Goal: Information Seeking & Learning: Learn about a topic

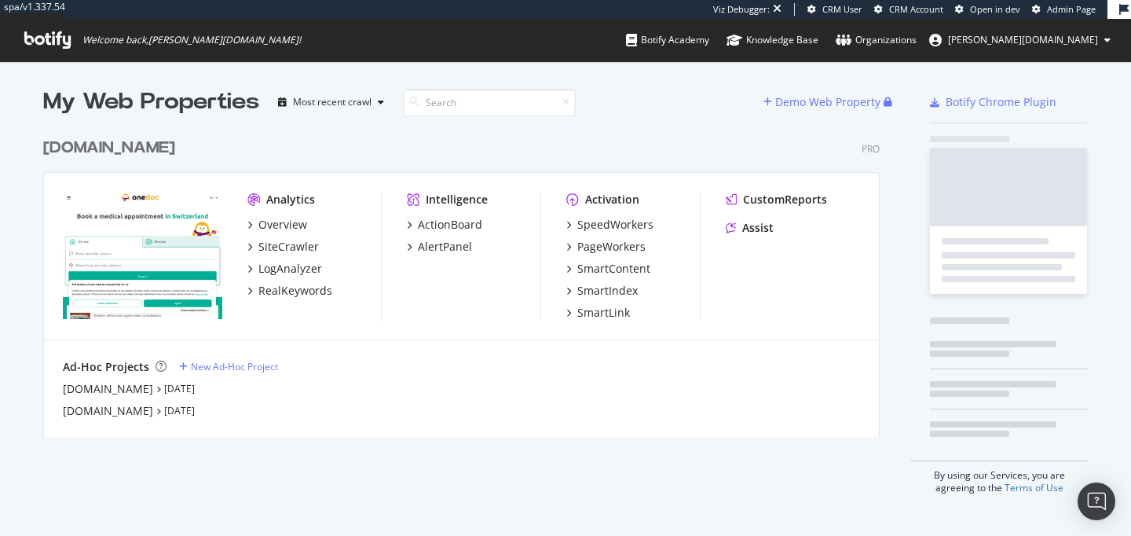
scroll to position [319, 849]
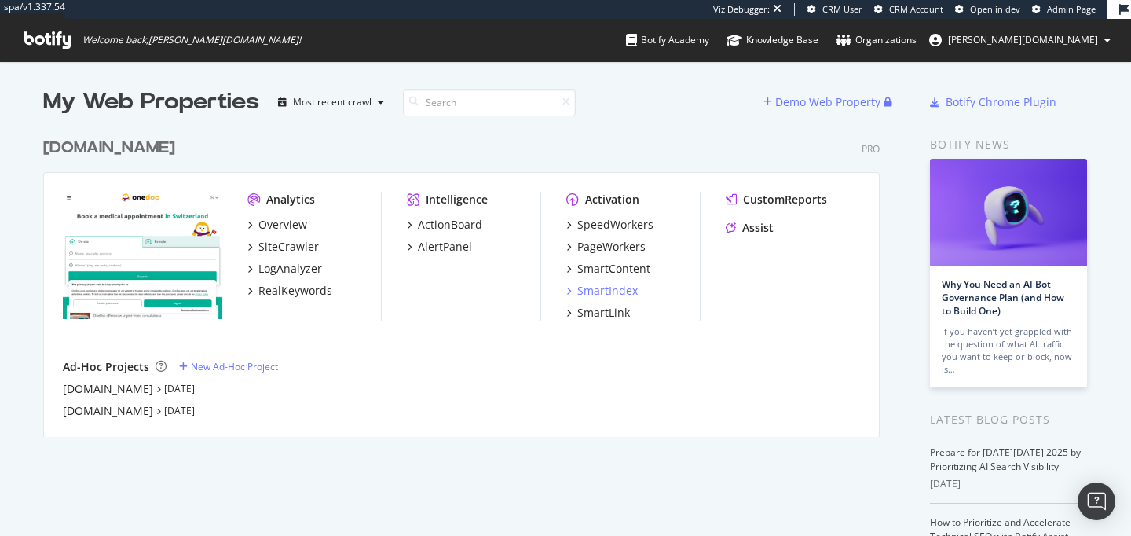
click at [603, 293] on div "SmartIndex" at bounding box center [607, 291] width 60 height 16
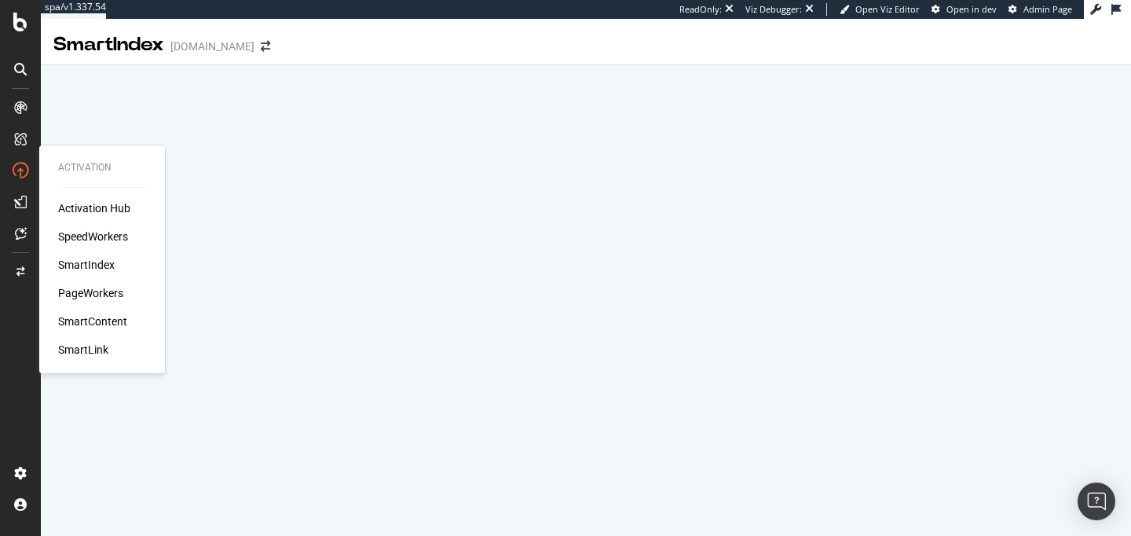
click at [88, 239] on div "SpeedWorkers" at bounding box center [93, 237] width 70 height 16
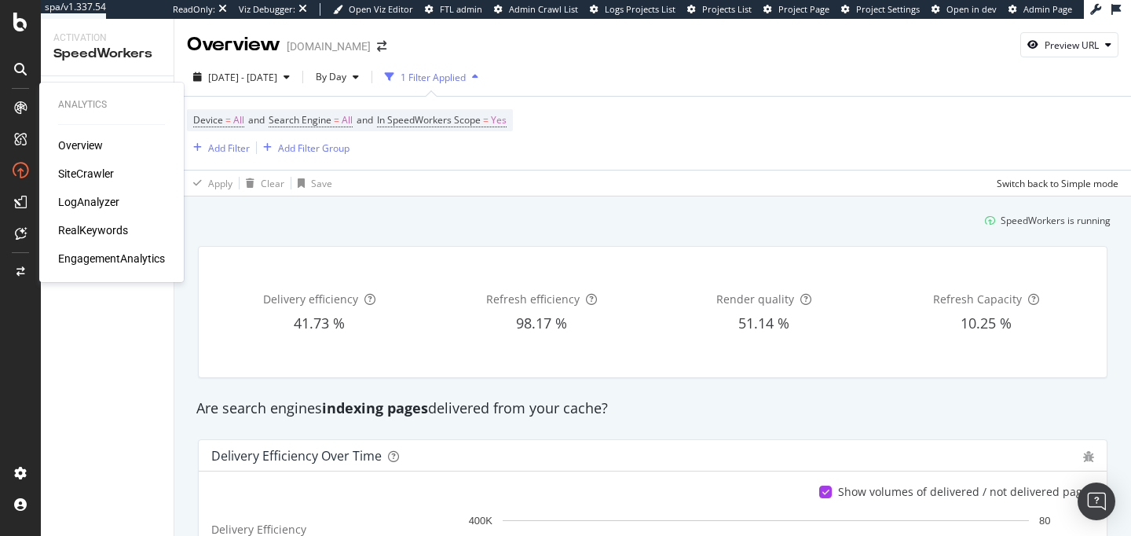
click at [78, 144] on div "Overview" at bounding box center [80, 145] width 45 height 16
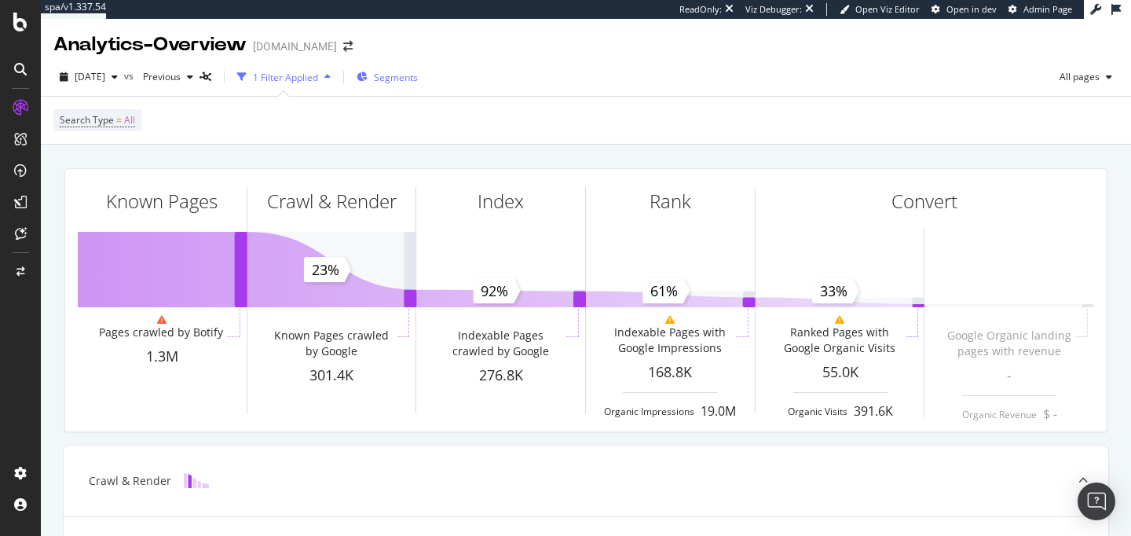
click at [418, 72] on span "Segments" at bounding box center [396, 77] width 44 height 13
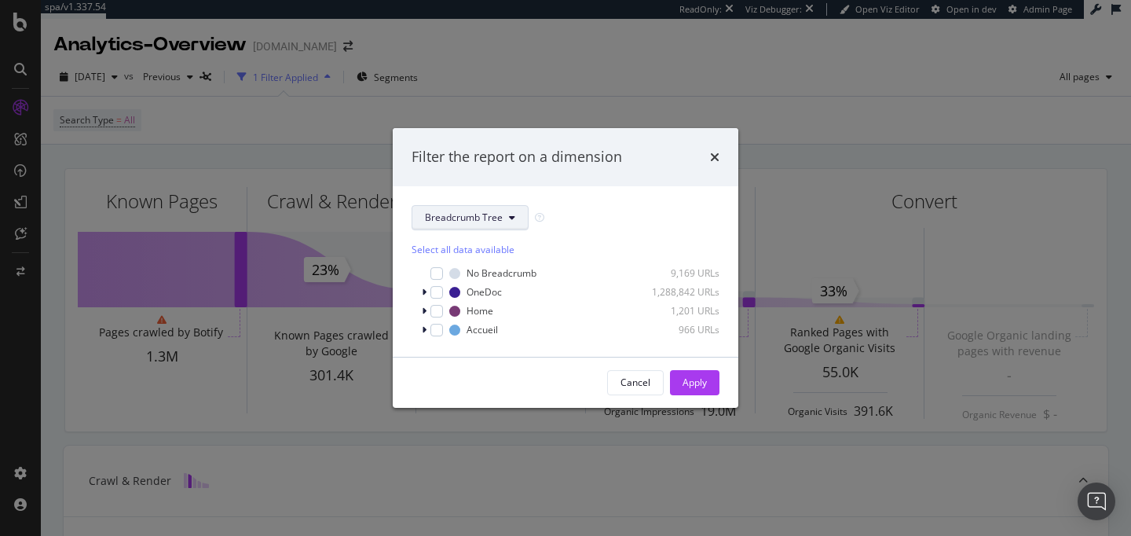
click at [447, 218] on span "Breadcrumb Tree" at bounding box center [464, 216] width 78 height 13
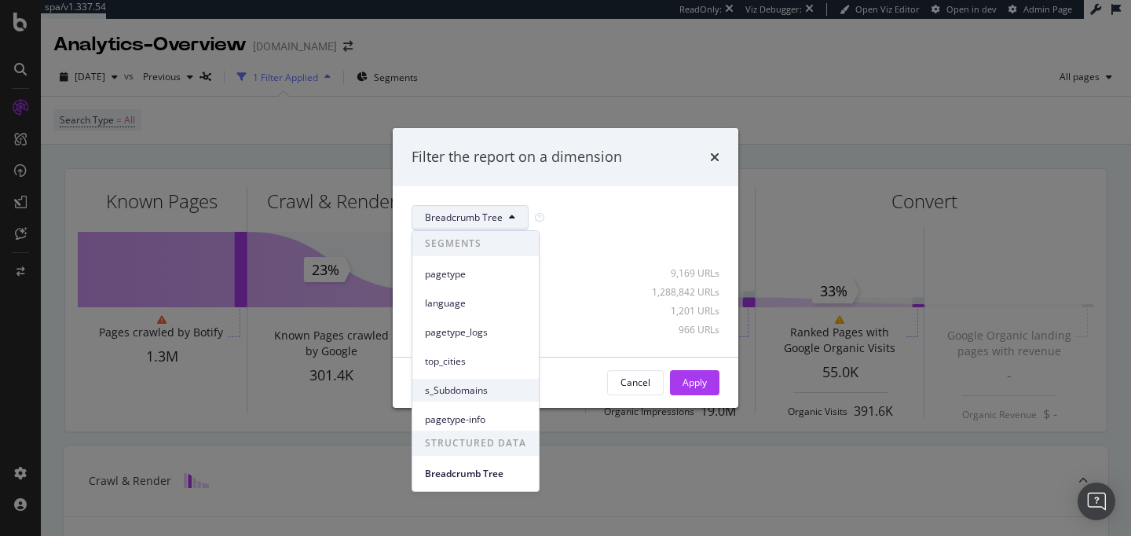
click at [461, 391] on span "s_Subdomains" at bounding box center [475, 390] width 101 height 14
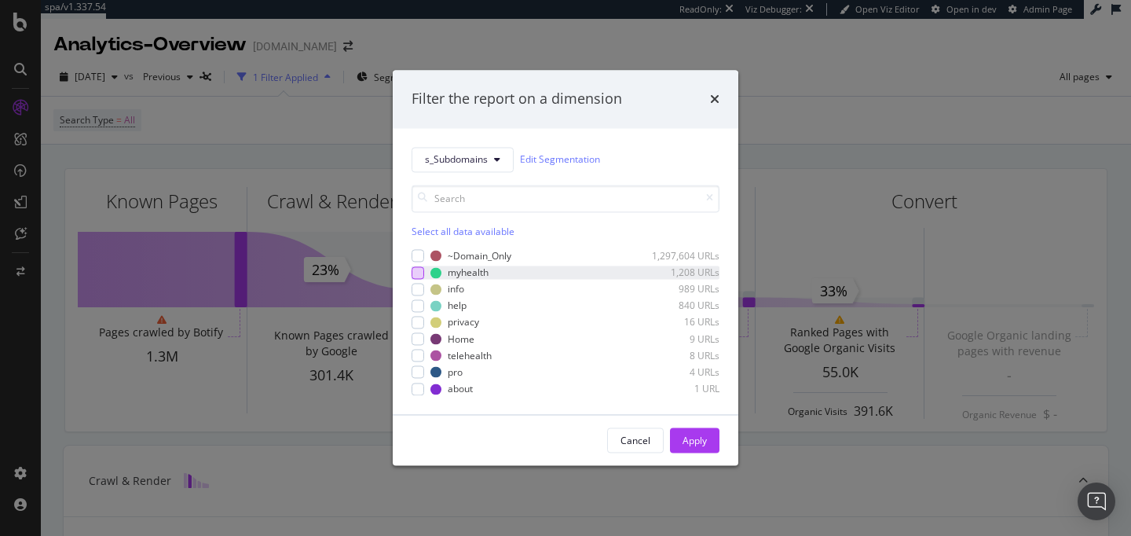
click at [415, 275] on div "modal" at bounding box center [418, 272] width 13 height 13
click at [695, 447] on div "Apply" at bounding box center [695, 441] width 24 height 24
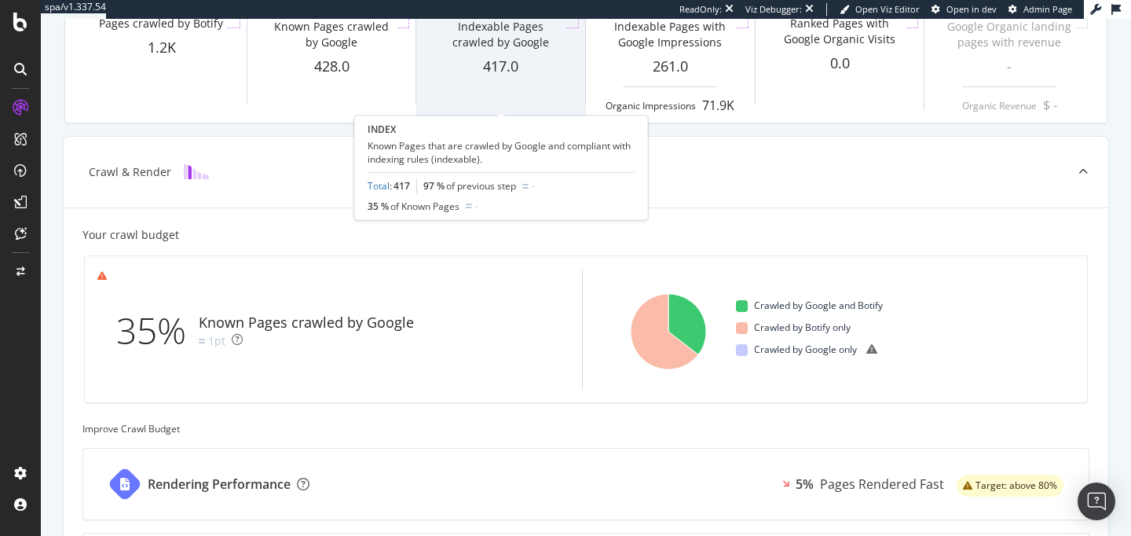
scroll to position [324, 0]
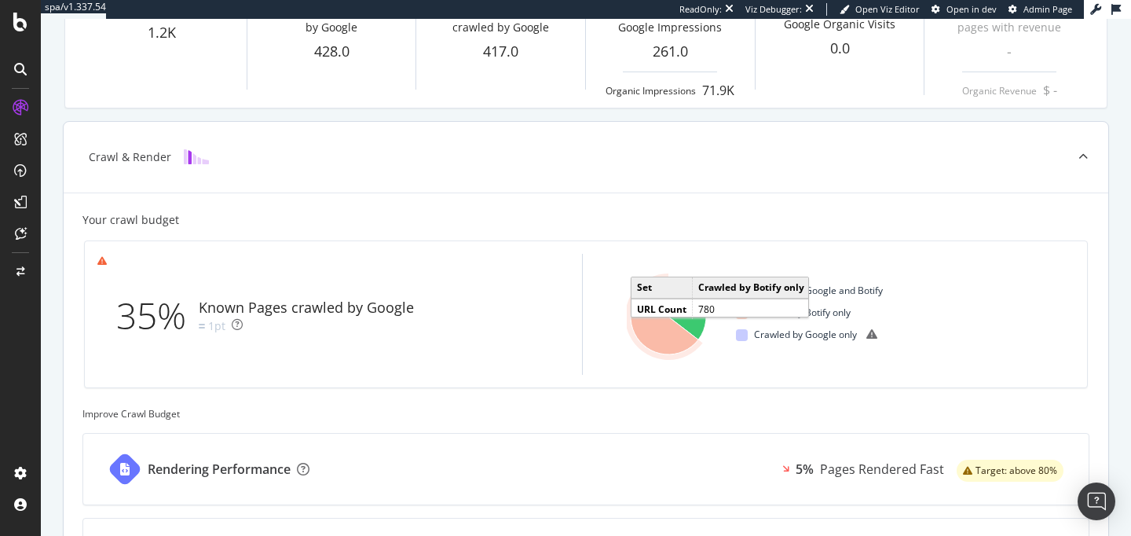
click at [657, 309] on icon "A chart." at bounding box center [665, 316] width 68 height 75
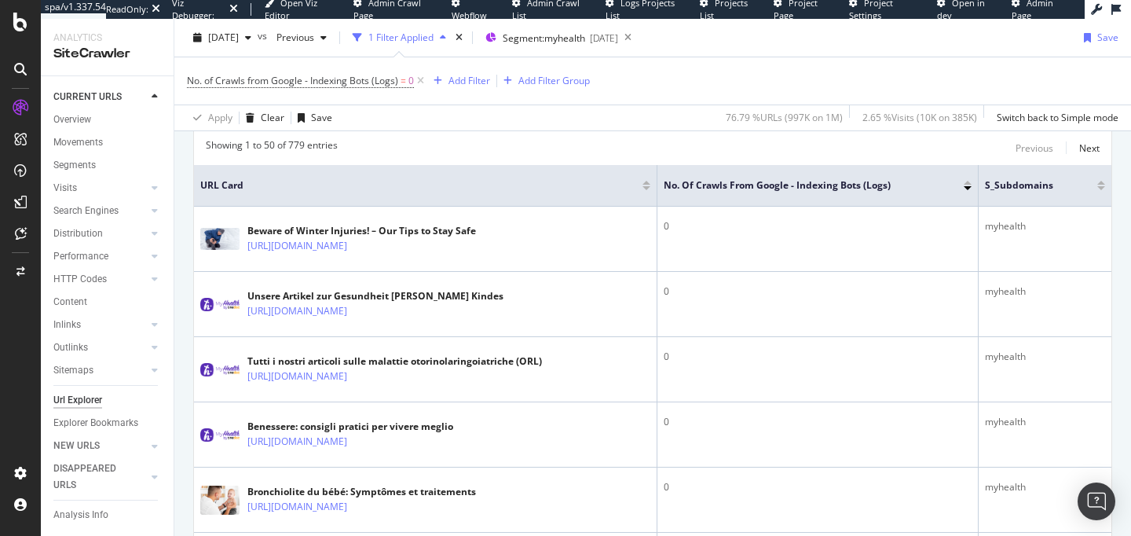
scroll to position [458, 0]
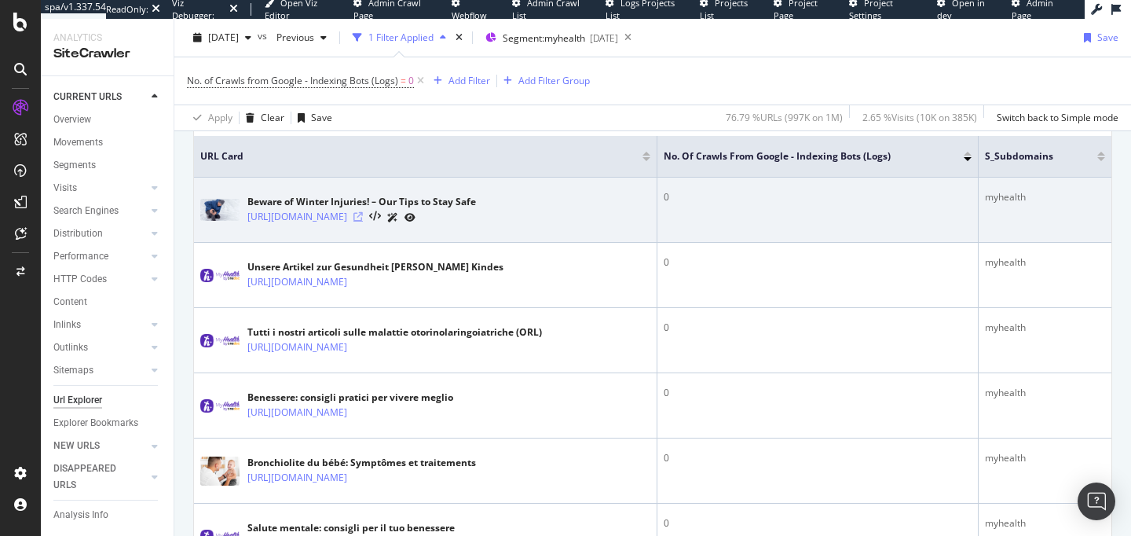
click at [363, 216] on icon at bounding box center [357, 216] width 9 height 9
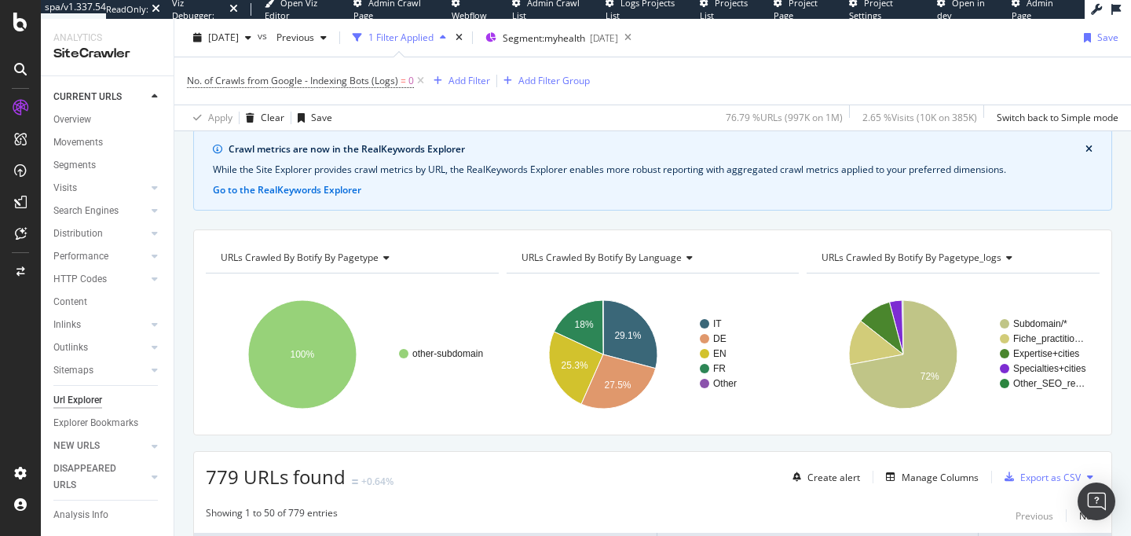
scroll to position [0, 0]
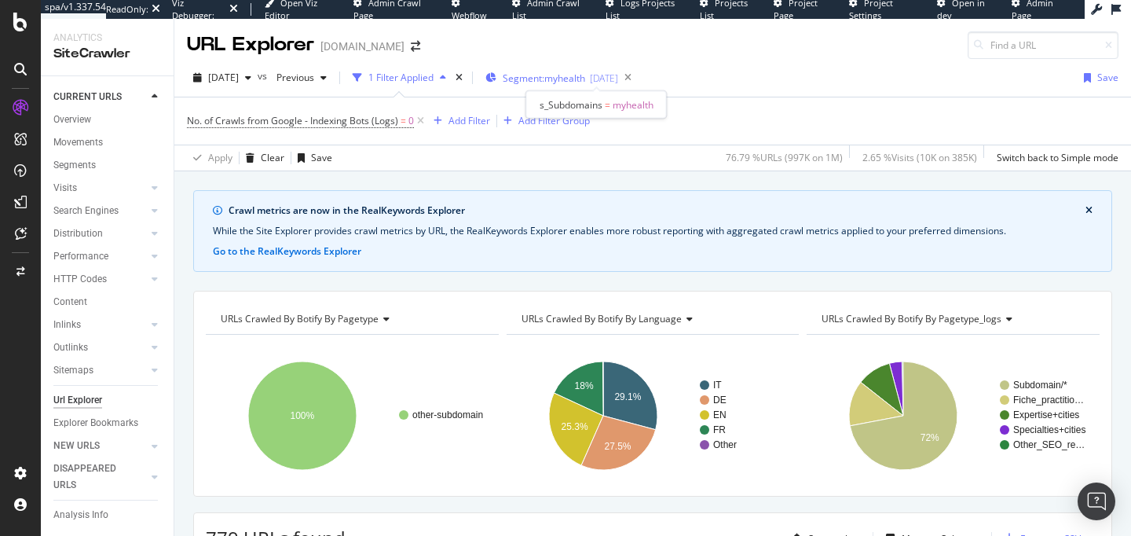
click at [554, 74] on span "Segment: myhealth" at bounding box center [544, 77] width 82 height 13
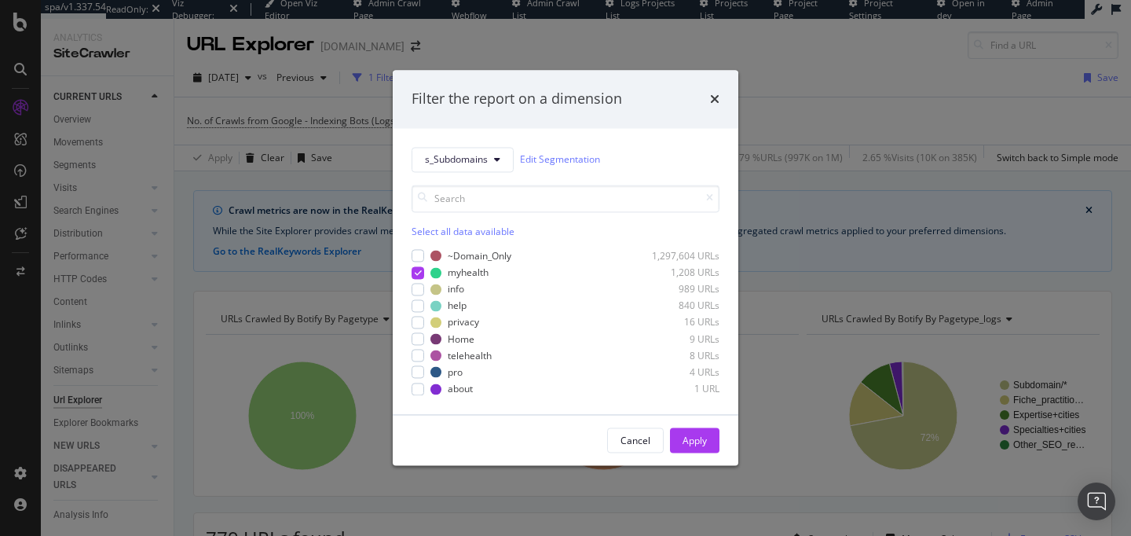
click at [19, 107] on div "Filter the report on a dimension s_Subdomains Edit Segmentation Select all data…" at bounding box center [565, 268] width 1131 height 536
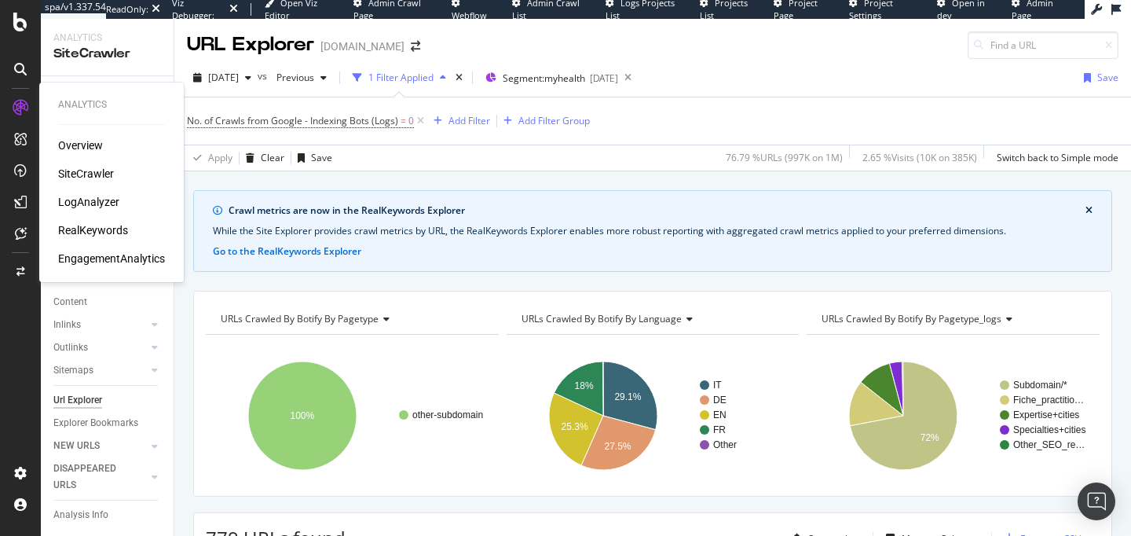
click at [73, 139] on div "Overview" at bounding box center [80, 145] width 45 height 16
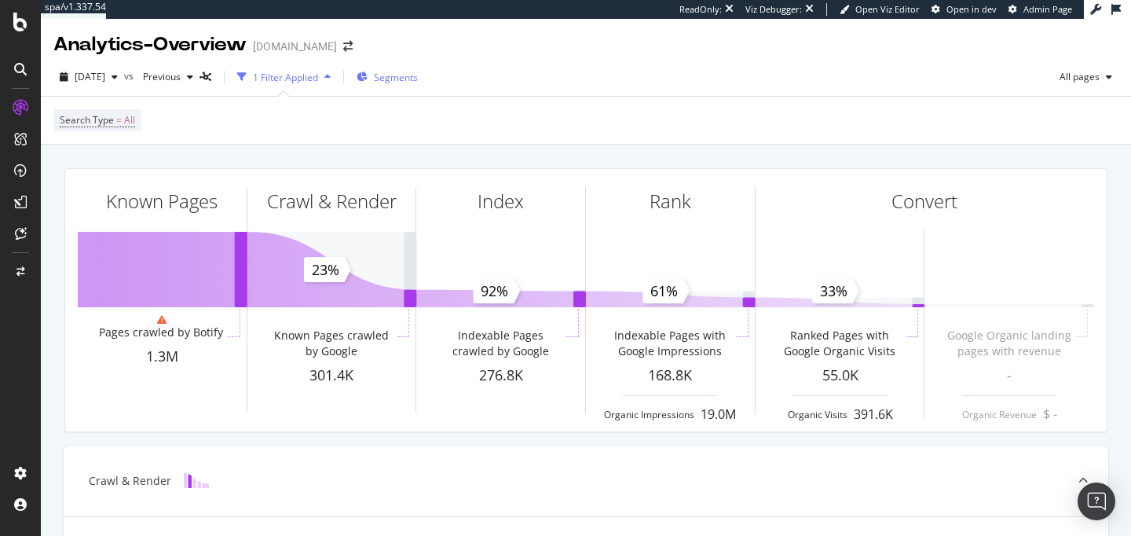
click at [418, 75] on span "Segments" at bounding box center [396, 77] width 44 height 13
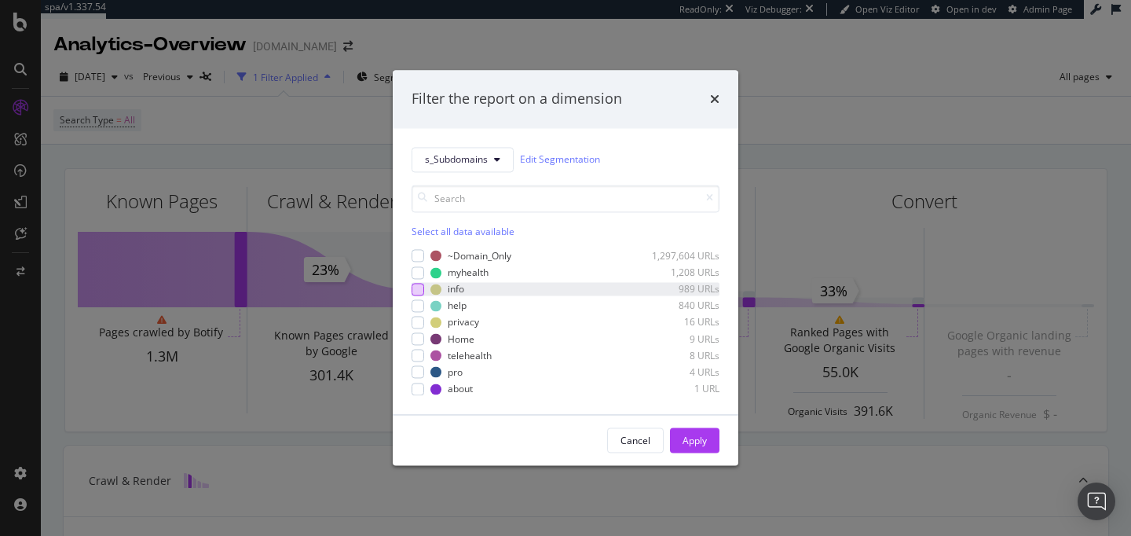
click at [421, 287] on div "modal" at bounding box center [418, 289] width 13 height 13
click at [691, 437] on div "Apply" at bounding box center [695, 440] width 24 height 13
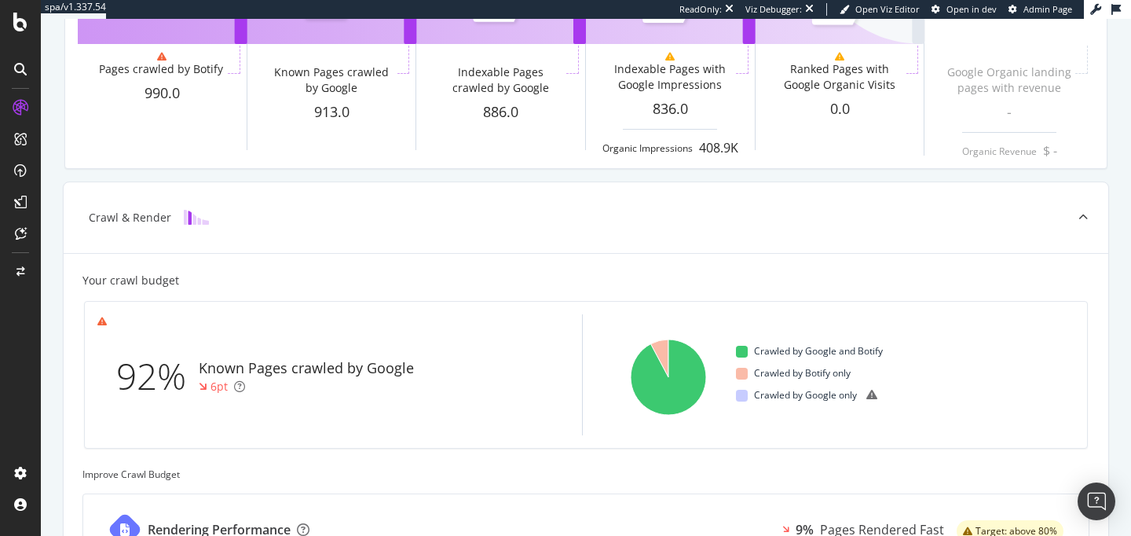
scroll to position [275, 0]
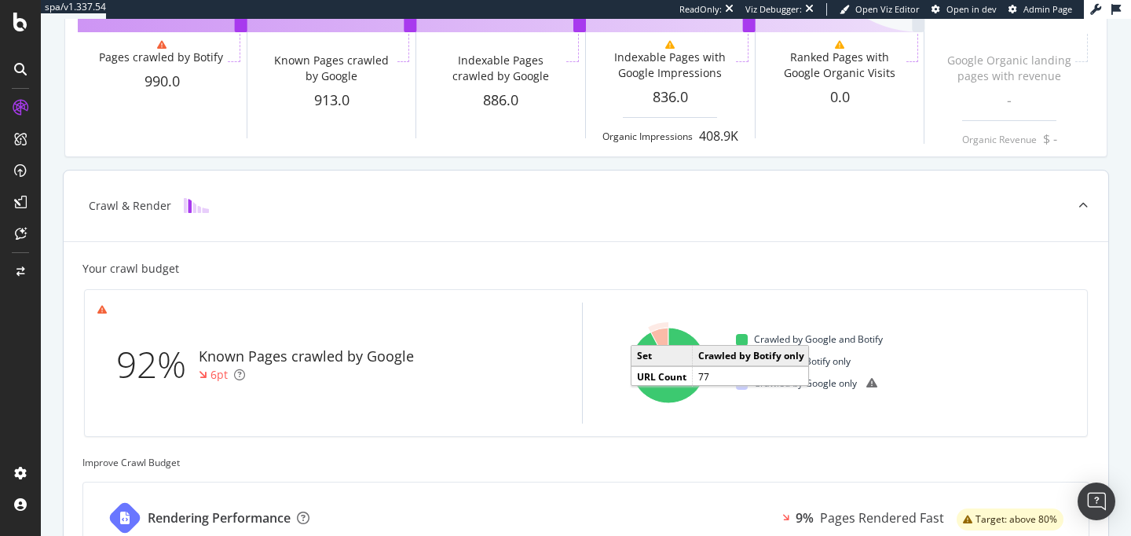
click at [663, 342] on icon "A chart." at bounding box center [659, 347] width 18 height 38
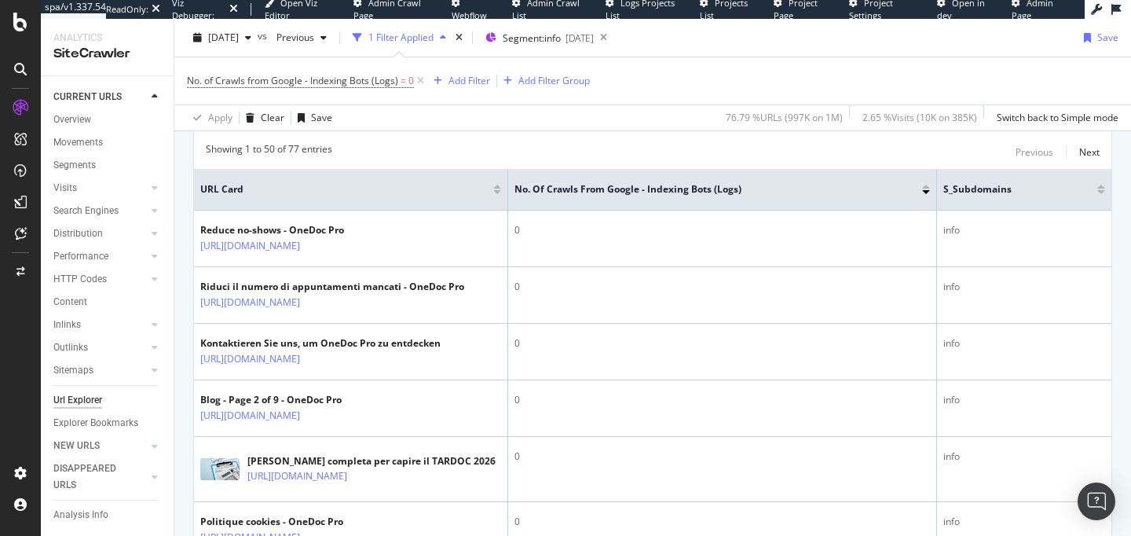
scroll to position [427, 0]
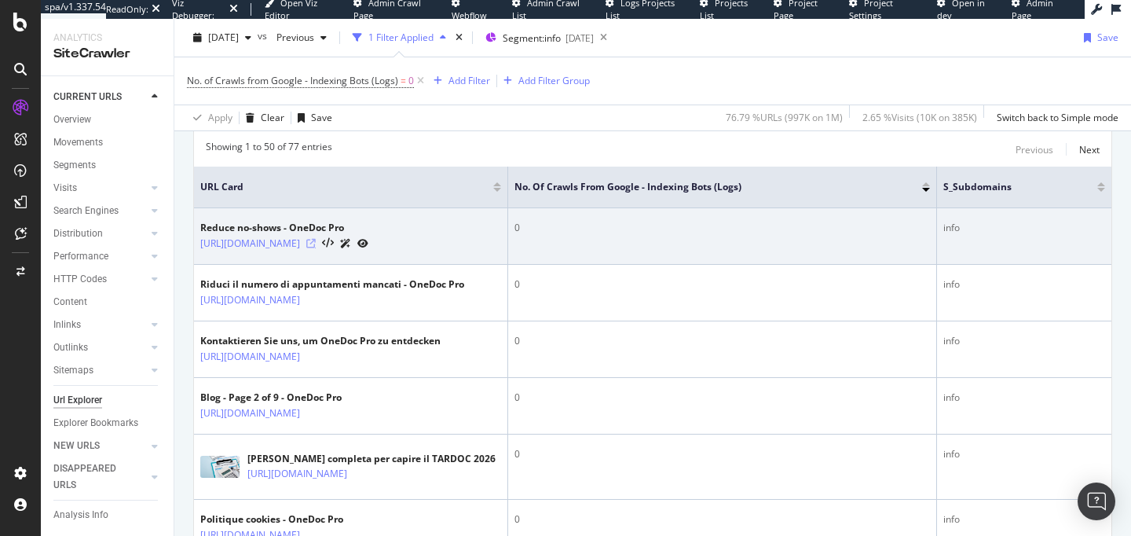
click at [316, 245] on icon at bounding box center [310, 243] width 9 height 9
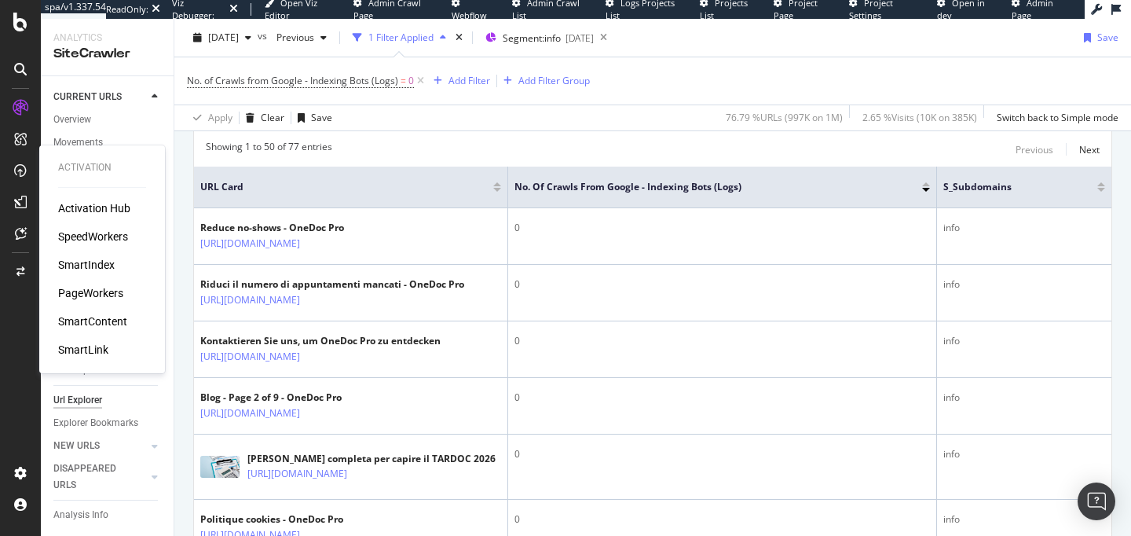
click at [110, 233] on div "SpeedWorkers" at bounding box center [93, 237] width 70 height 16
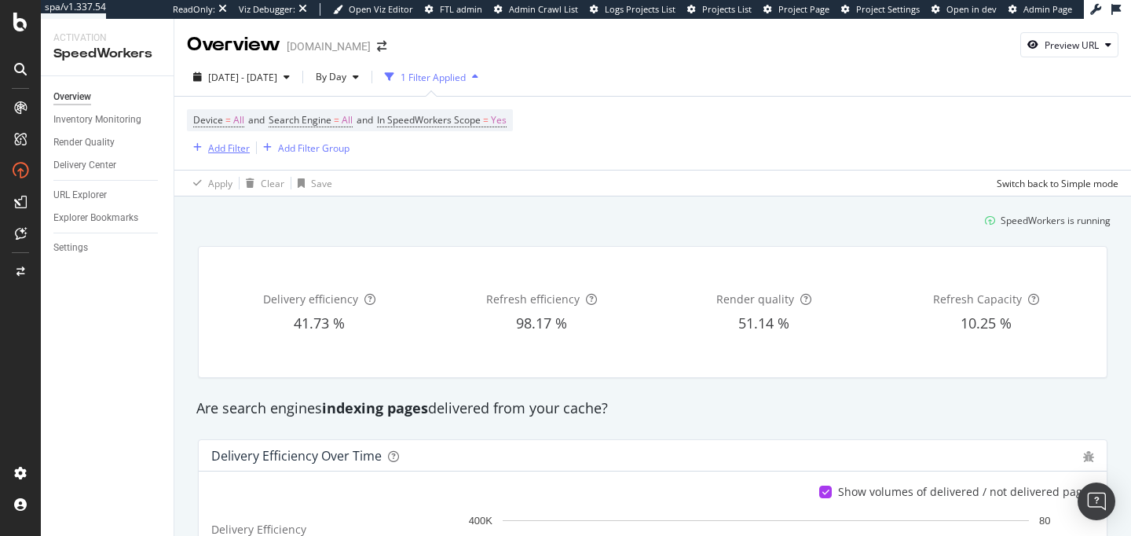
click at [210, 148] on div "Add Filter" at bounding box center [229, 147] width 42 height 13
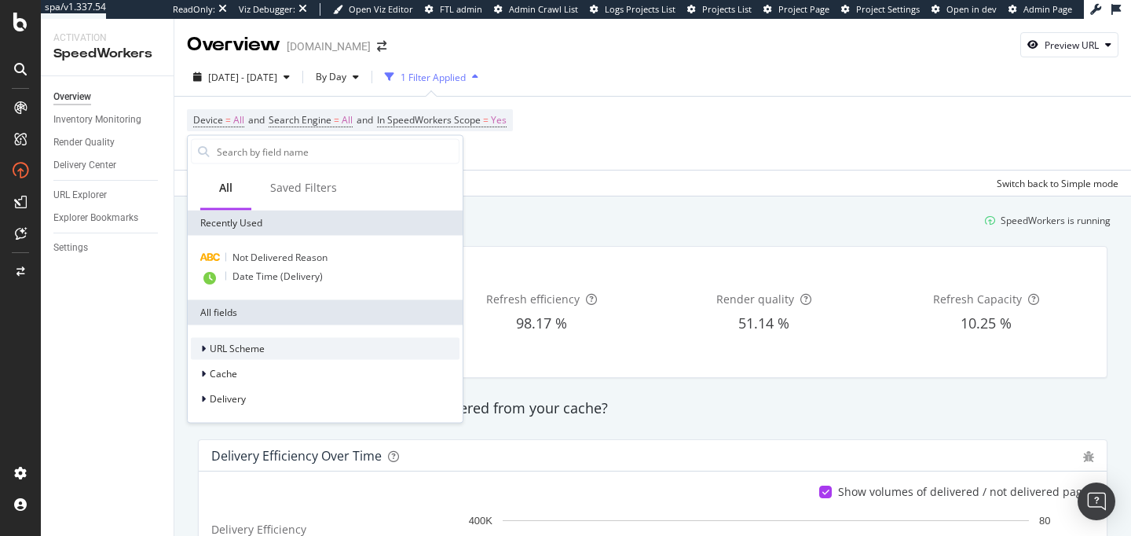
click at [284, 349] on div "URL Scheme" at bounding box center [325, 349] width 269 height 22
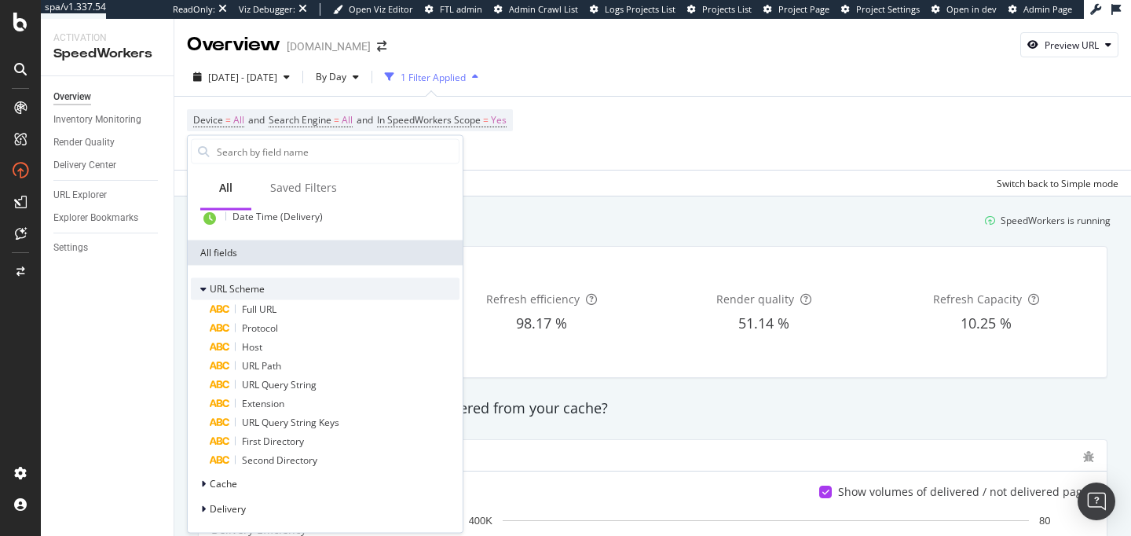
scroll to position [57, 0]
click at [339, 254] on div "All fields" at bounding box center [325, 255] width 275 height 25
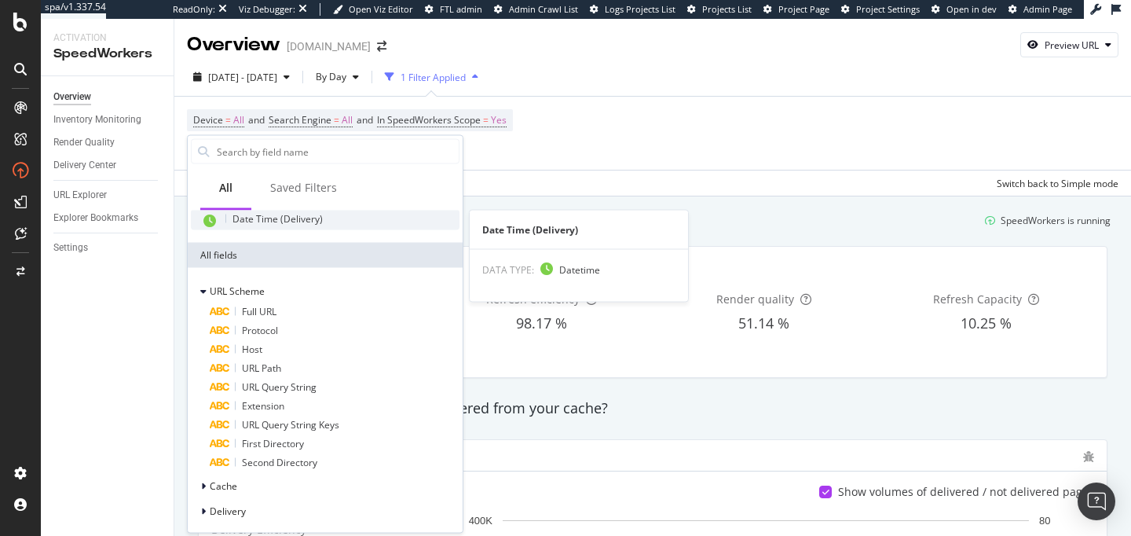
scroll to position [0, 0]
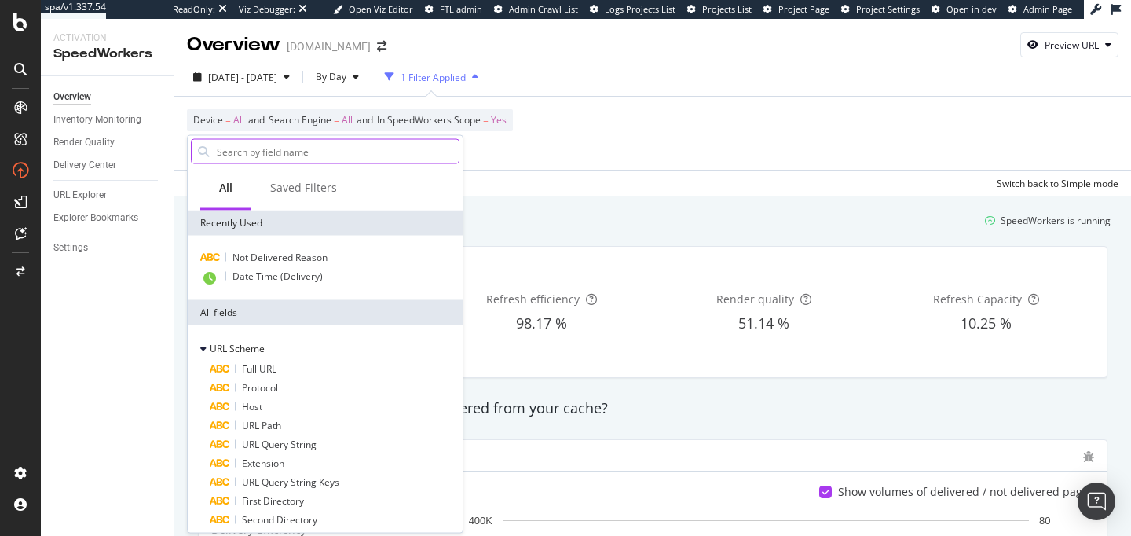
click at [269, 149] on input "text" at bounding box center [336, 152] width 243 height 24
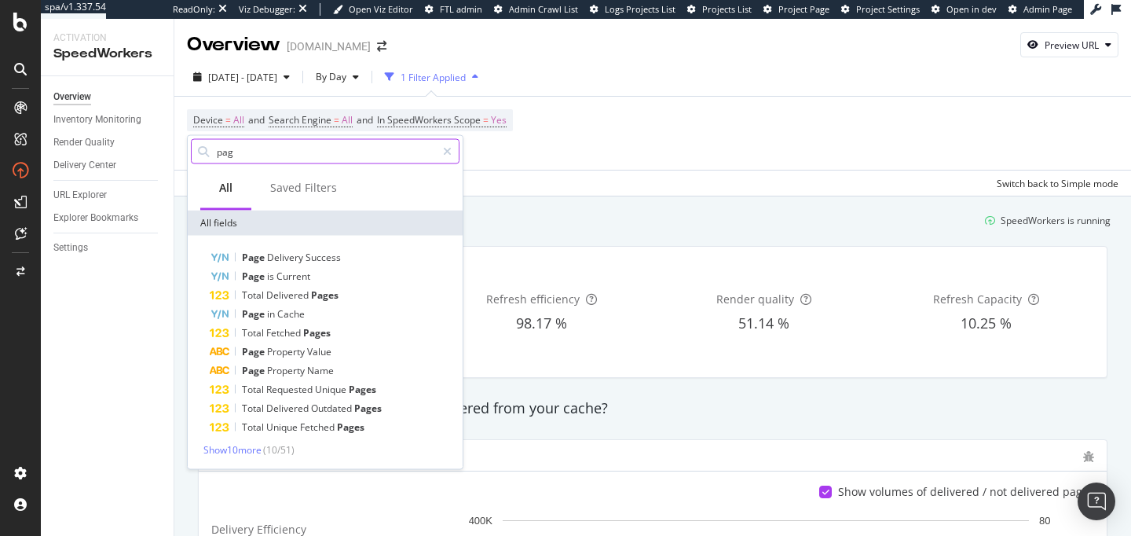
drag, startPoint x: 234, startPoint y: 158, endPoint x: 192, endPoint y: 156, distance: 41.7
click at [193, 157] on div "pag" at bounding box center [325, 151] width 269 height 25
type input "p"
type input "seg"
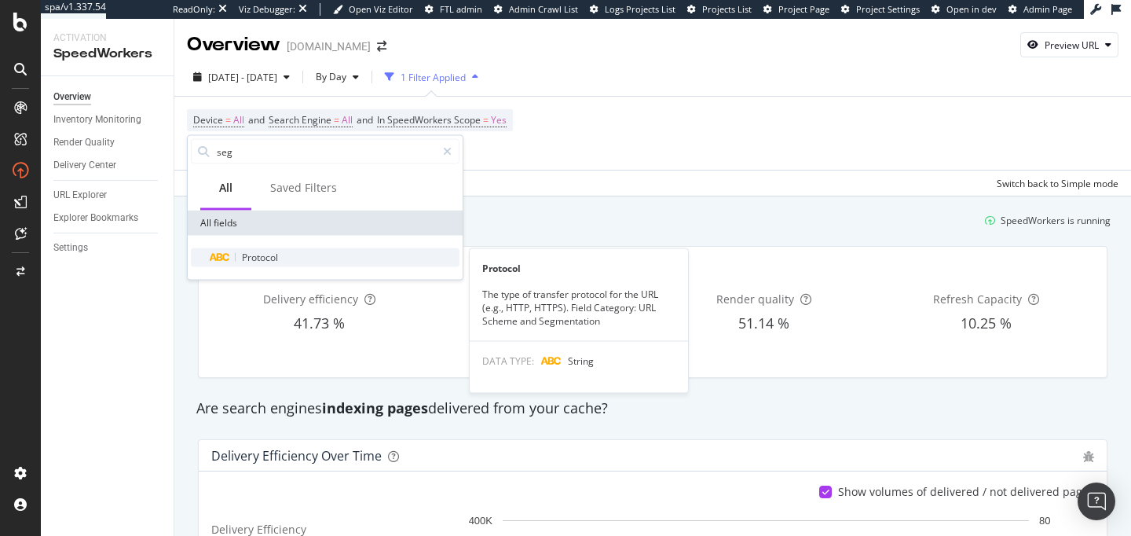
click at [269, 259] on span "Protocol" at bounding box center [260, 257] width 36 height 13
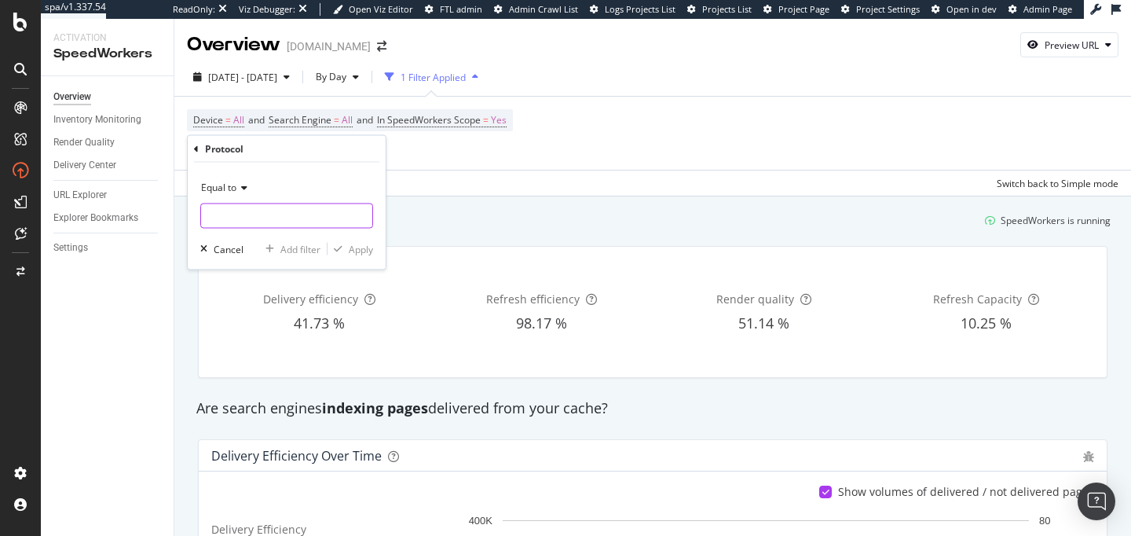
click at [258, 222] on input "text" at bounding box center [286, 215] width 171 height 25
click at [280, 170] on div "Equal to https 1,066,052 URLS Cancel Add filter Apply" at bounding box center [287, 216] width 198 height 107
click at [221, 247] on div "Cancel" at bounding box center [229, 248] width 30 height 13
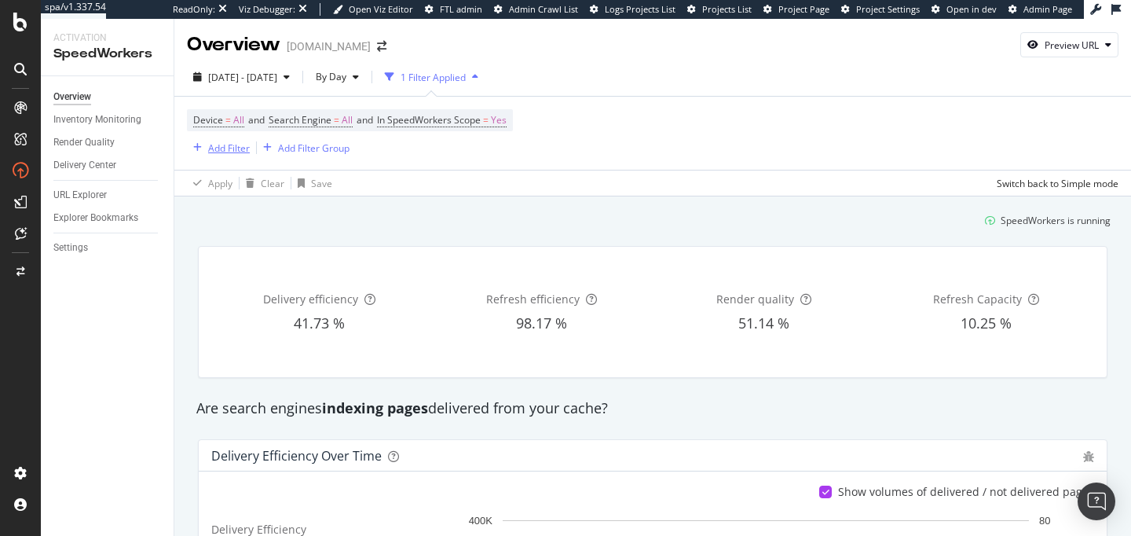
click at [229, 145] on div "Add Filter" at bounding box center [229, 147] width 42 height 13
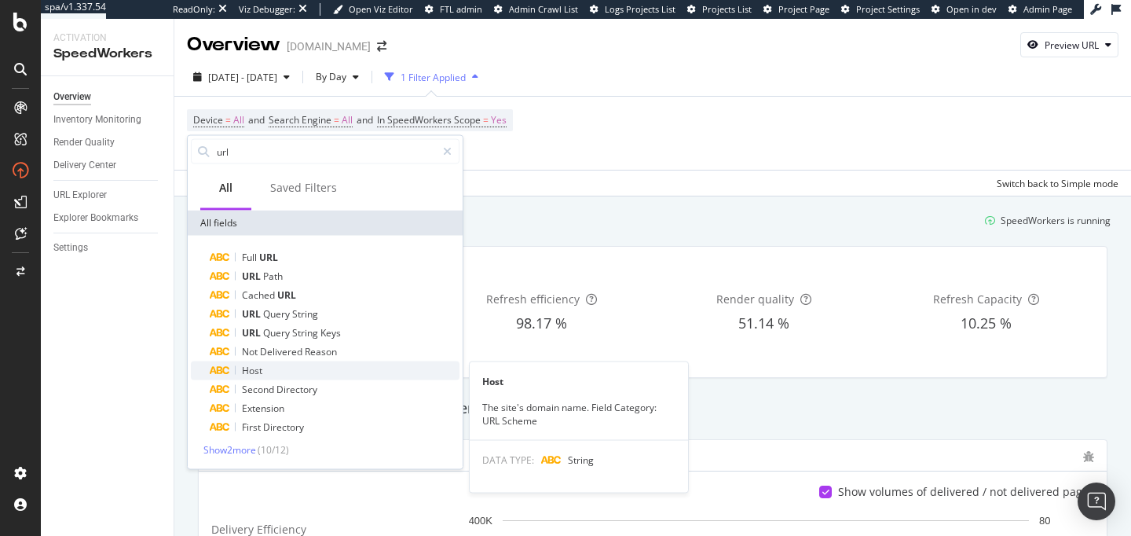
type input "url"
click at [281, 373] on div "Host" at bounding box center [335, 370] width 250 height 19
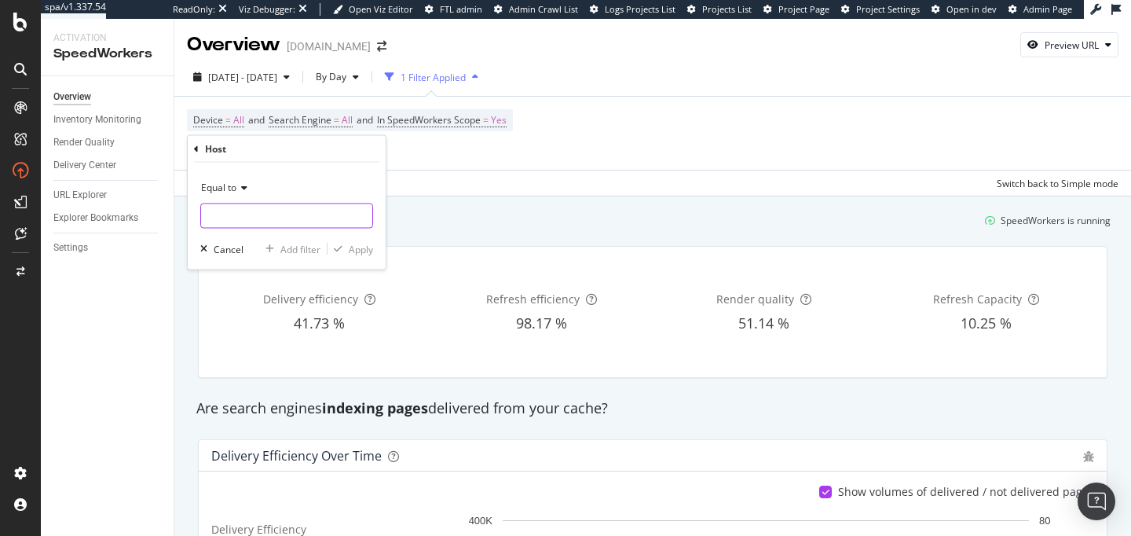
click at [256, 216] on input "text" at bounding box center [286, 215] width 171 height 25
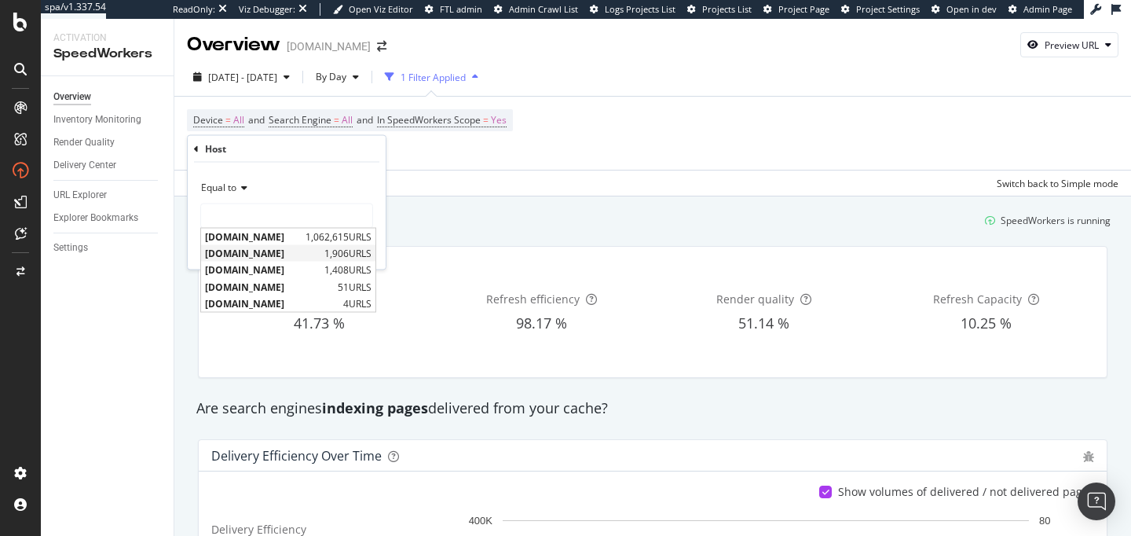
click at [260, 255] on span "[DOMAIN_NAME]" at bounding box center [262, 253] width 115 height 13
type input "[DOMAIN_NAME]"
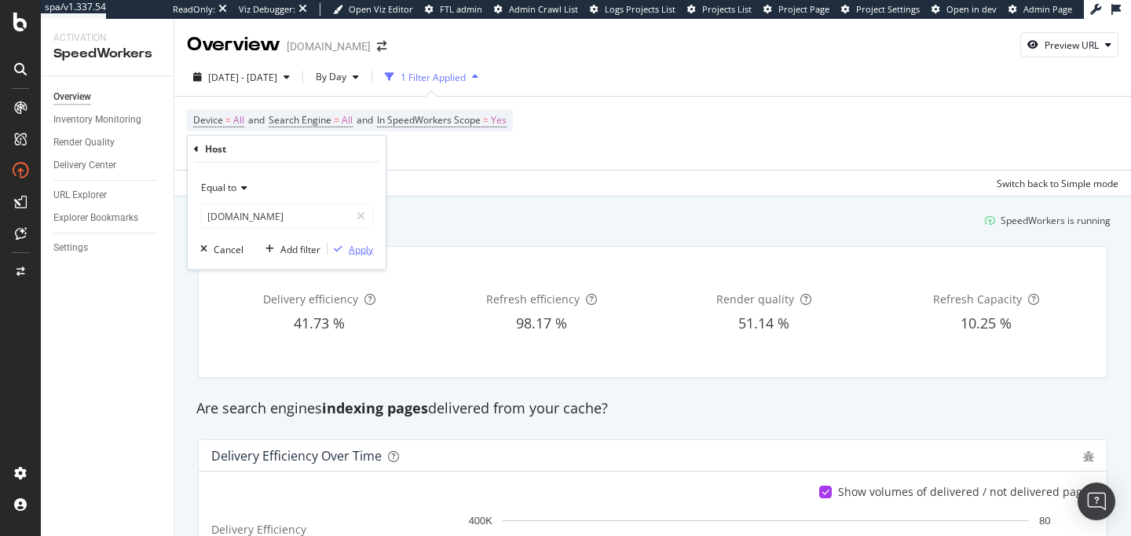
click at [349, 244] on div "Apply" at bounding box center [361, 248] width 24 height 13
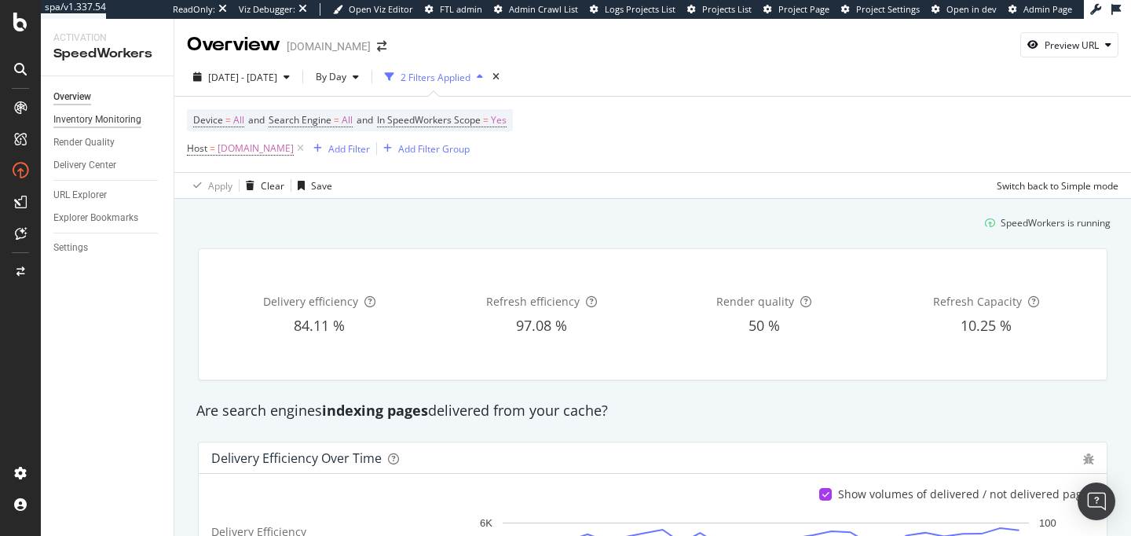
click at [115, 123] on div "Inventory Monitoring" at bounding box center [97, 120] width 88 height 16
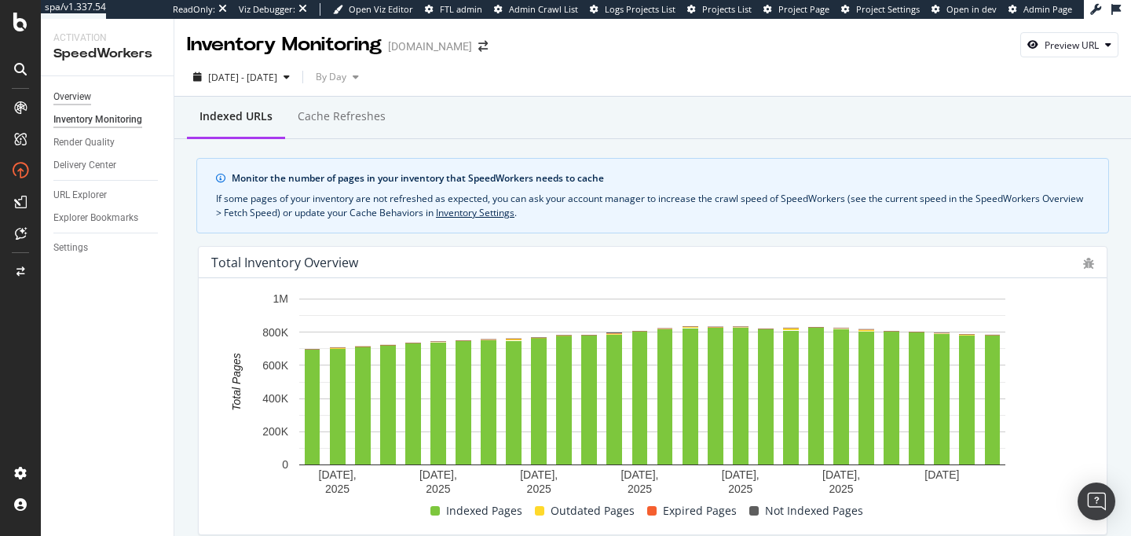
click at [86, 100] on div "Overview" at bounding box center [72, 97] width 38 height 16
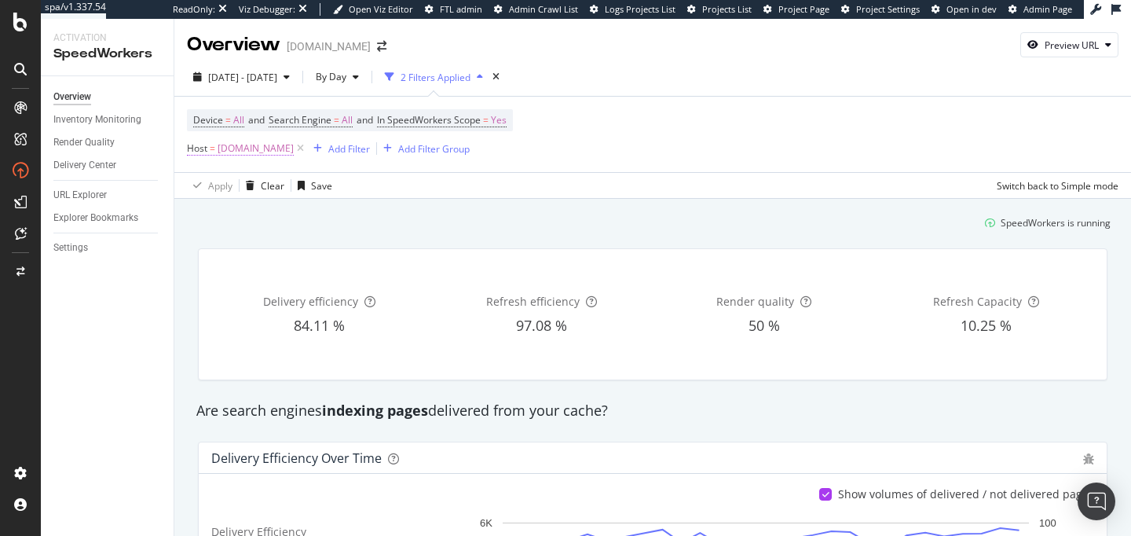
click at [220, 148] on span "[DOMAIN_NAME]" at bounding box center [256, 148] width 76 height 22
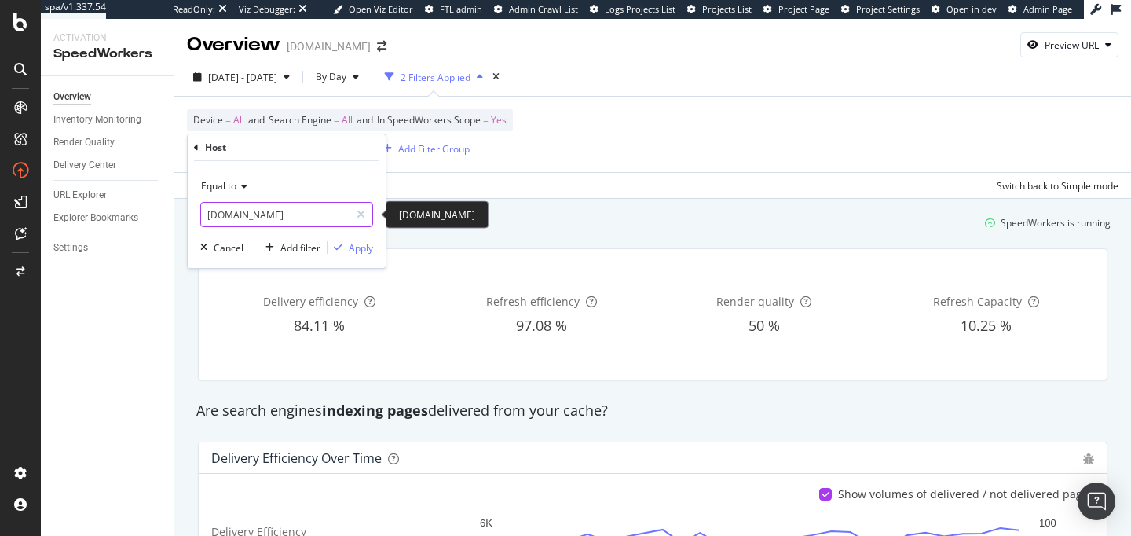
click at [247, 217] on input "[DOMAIN_NAME]" at bounding box center [275, 214] width 148 height 25
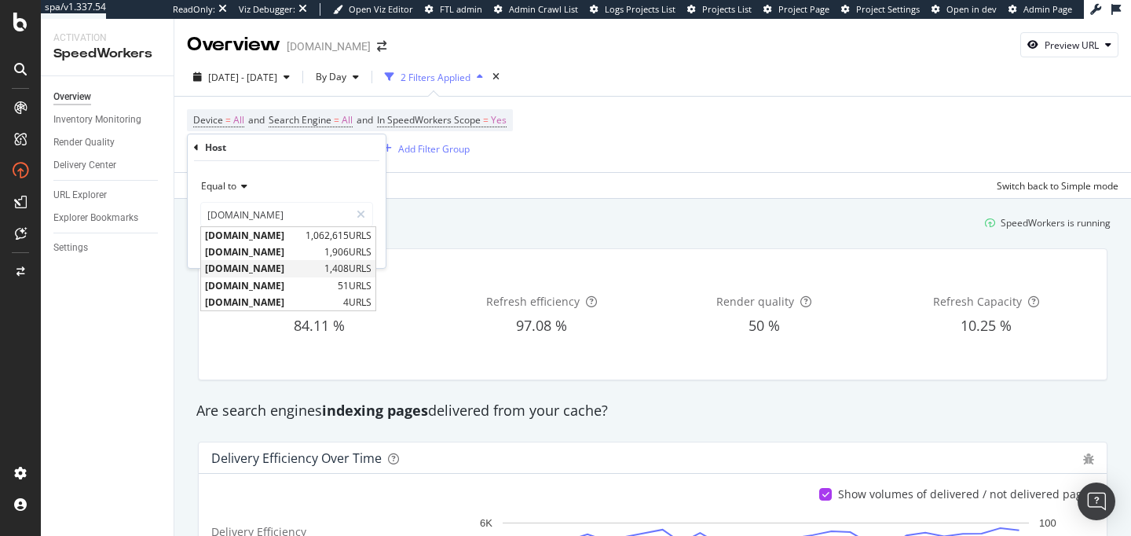
click at [257, 269] on span "[DOMAIN_NAME]" at bounding box center [262, 268] width 115 height 13
type input "[DOMAIN_NAME]"
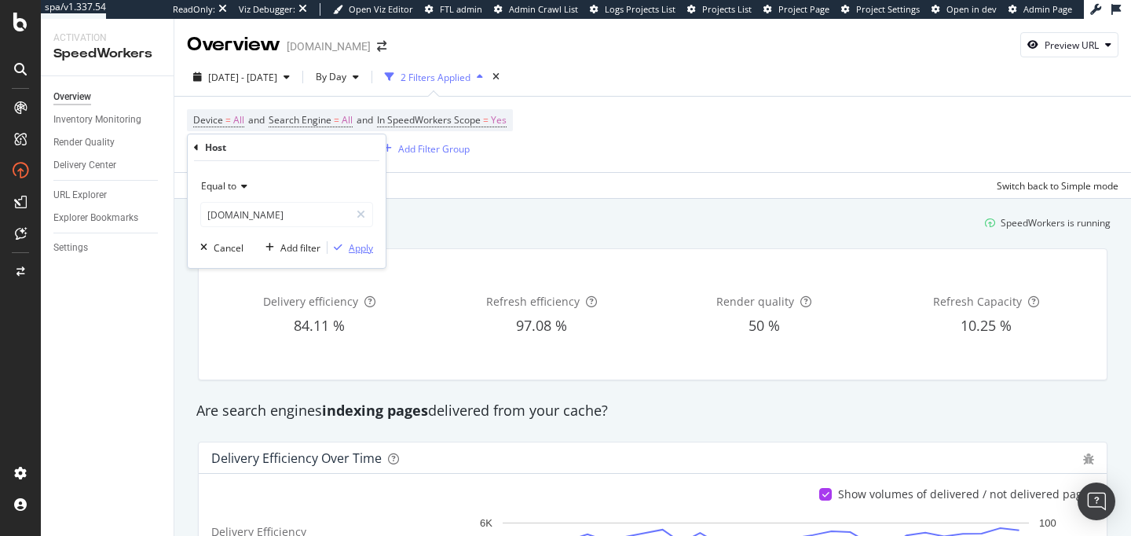
click at [349, 241] on div "Apply" at bounding box center [361, 247] width 24 height 13
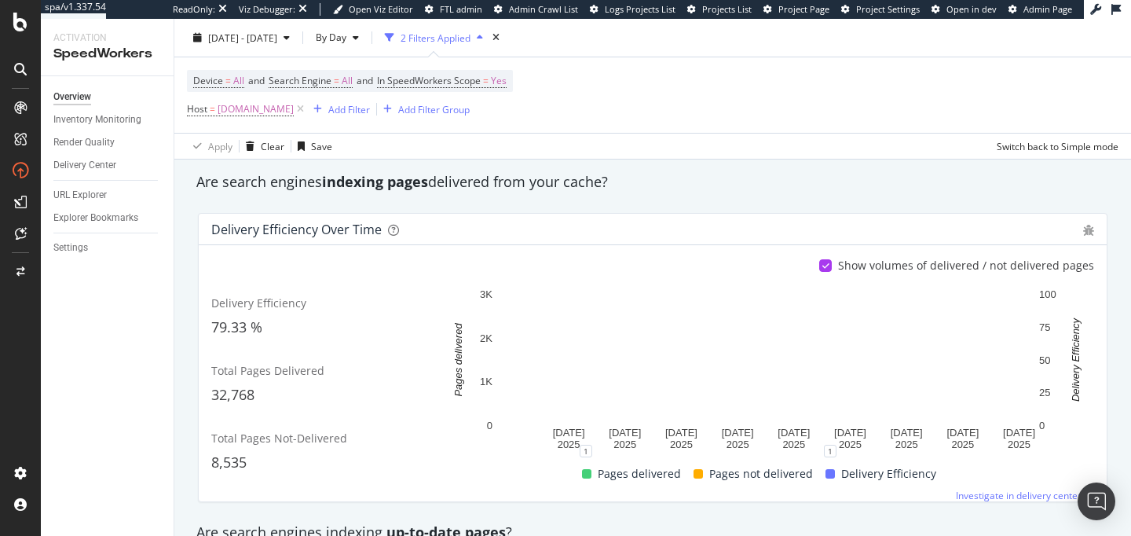
scroll to position [240, 0]
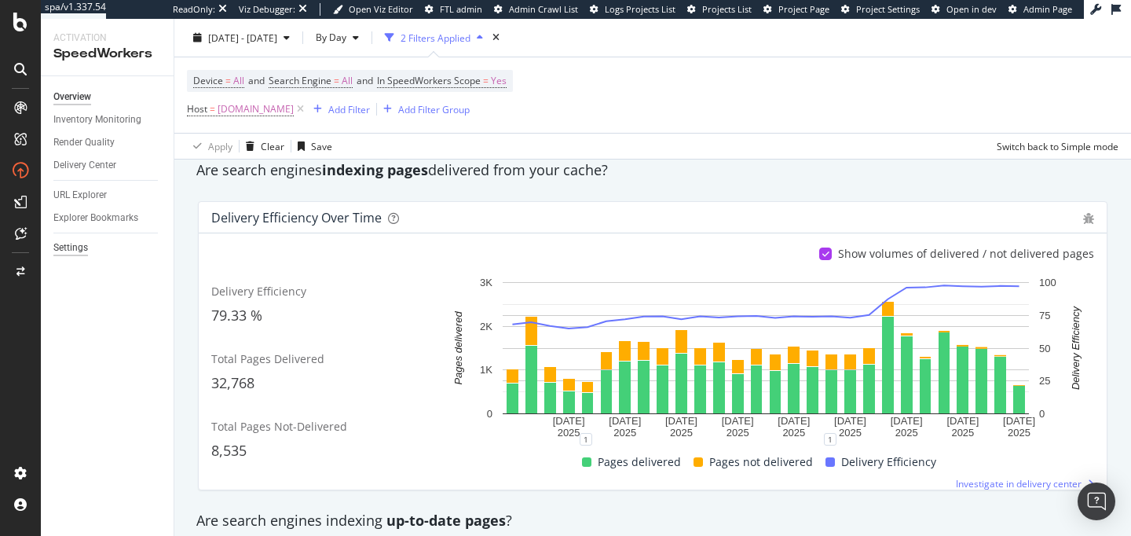
click at [70, 254] on div "Settings" at bounding box center [70, 248] width 35 height 16
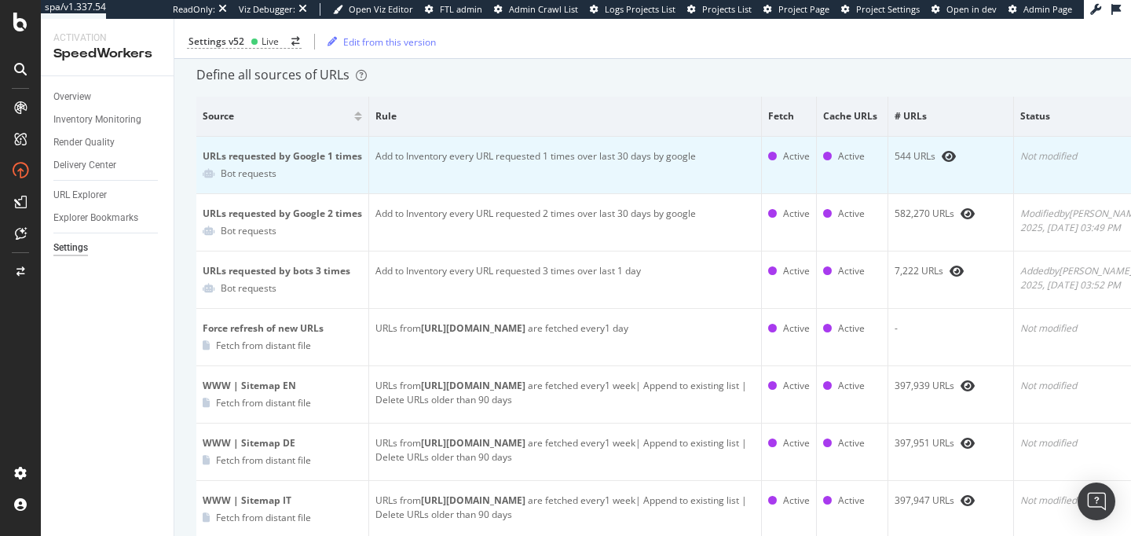
scroll to position [123, 0]
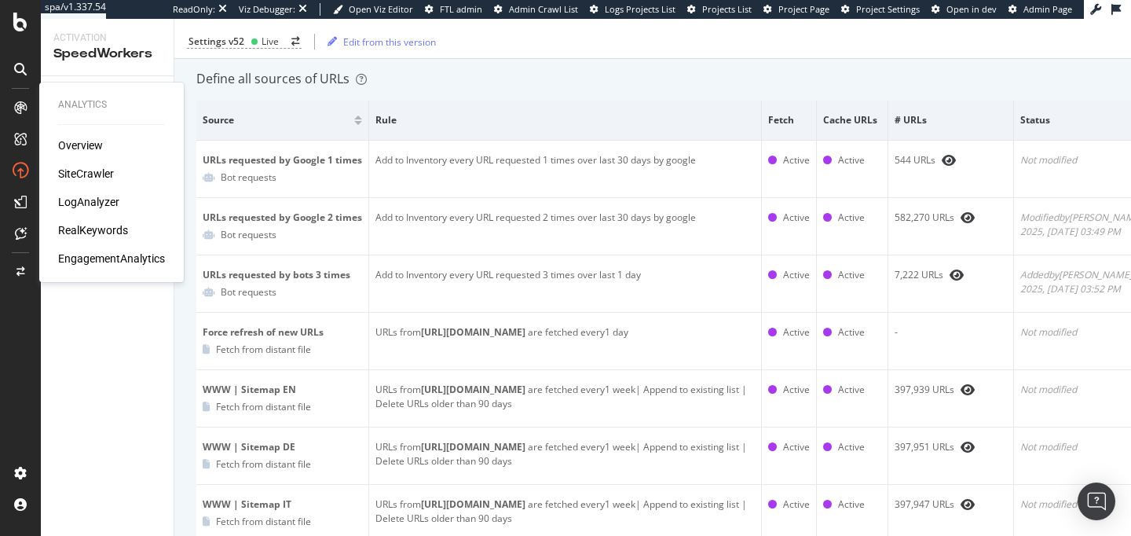
click at [75, 147] on div "Overview" at bounding box center [80, 145] width 45 height 16
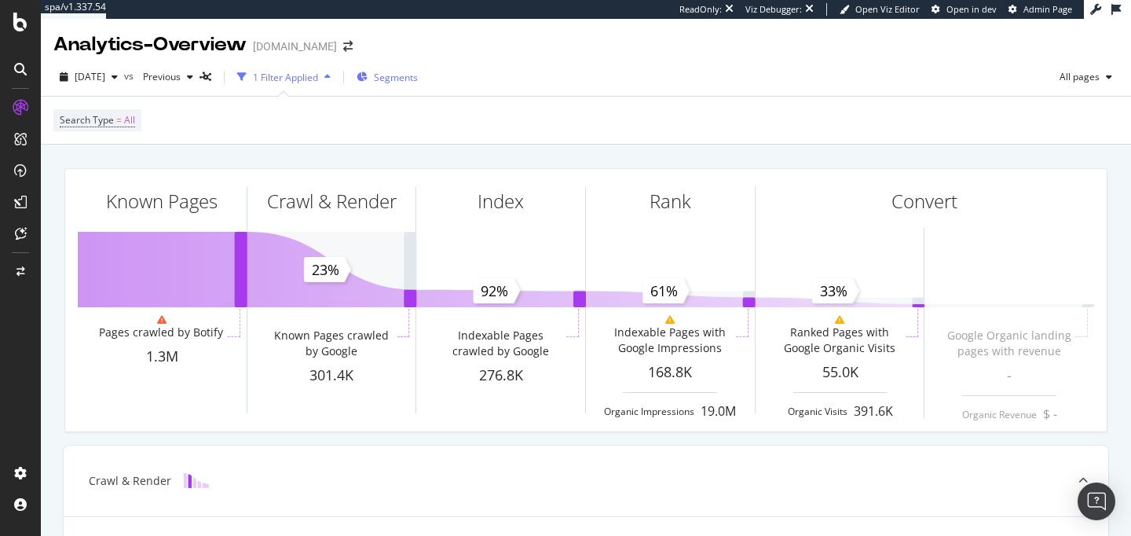
click at [418, 70] on div "Segments" at bounding box center [387, 77] width 61 height 24
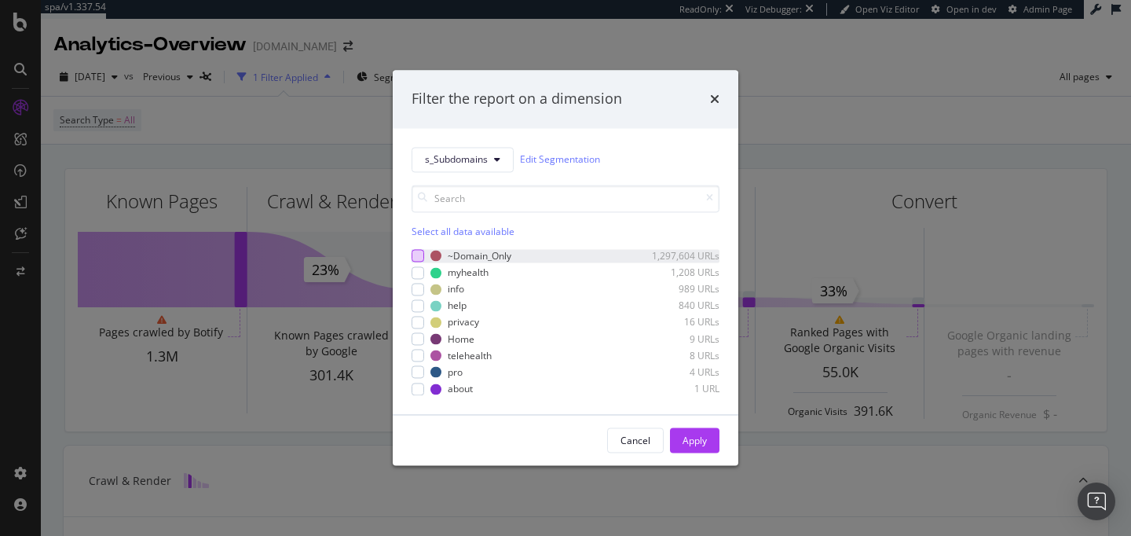
click at [418, 256] on div "modal" at bounding box center [418, 256] width 13 height 13
click at [730, 444] on div "Cancel Apply" at bounding box center [566, 440] width 346 height 50
click at [708, 443] on button "Apply" at bounding box center [694, 440] width 49 height 25
